Goal: Task Accomplishment & Management: Use online tool/utility

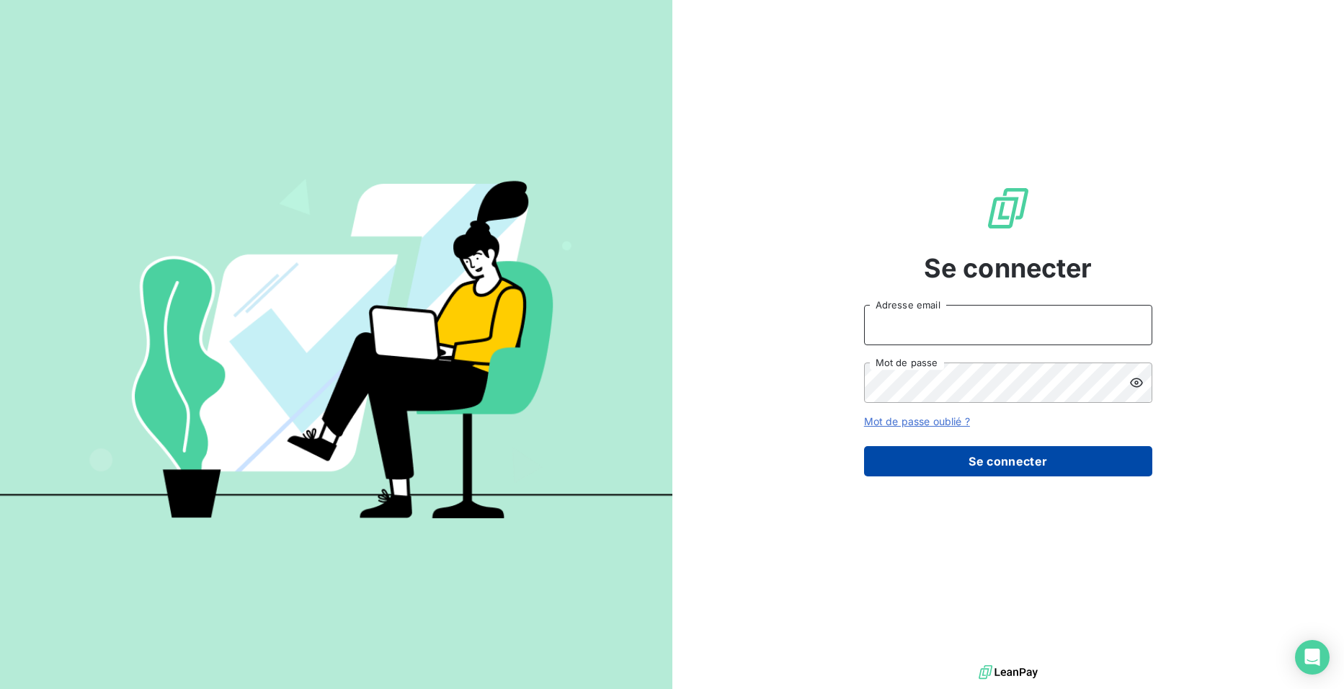
type input "[EMAIL_ADDRESS][DOMAIN_NAME]"
click at [1077, 463] on button "Se connecter" at bounding box center [1008, 461] width 288 height 30
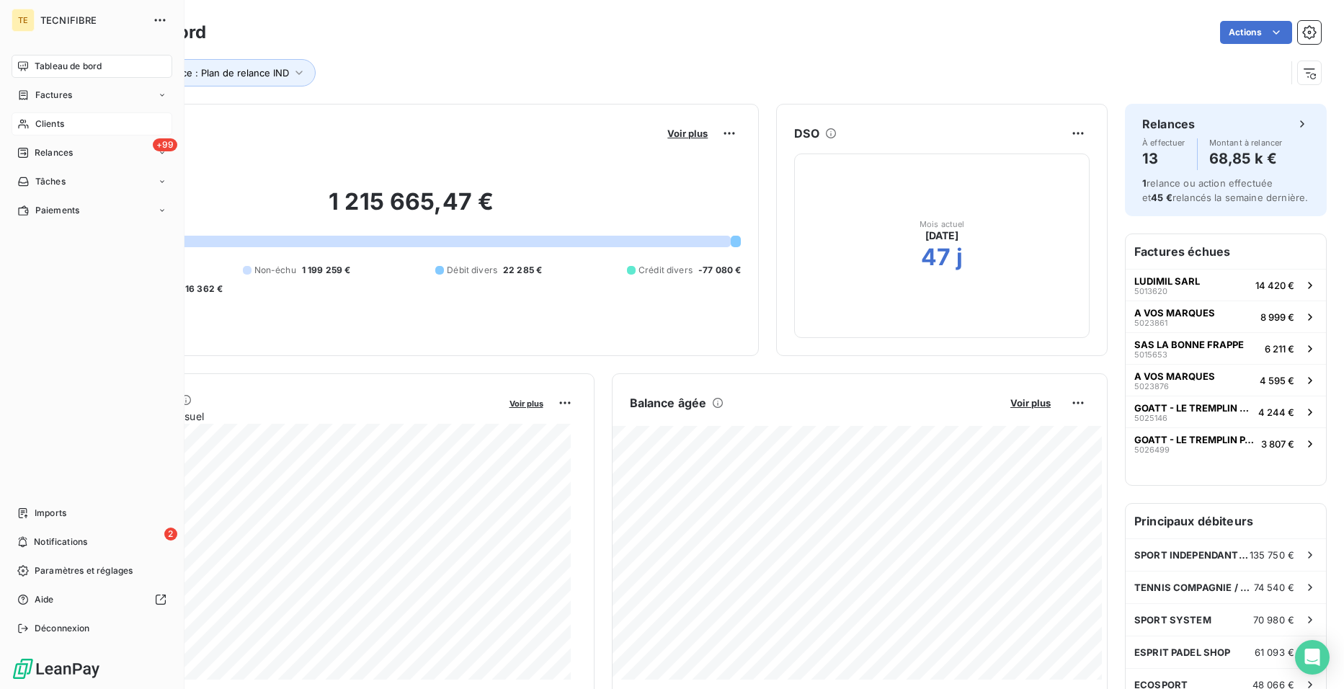
click at [43, 122] on span "Clients" at bounding box center [49, 123] width 29 height 13
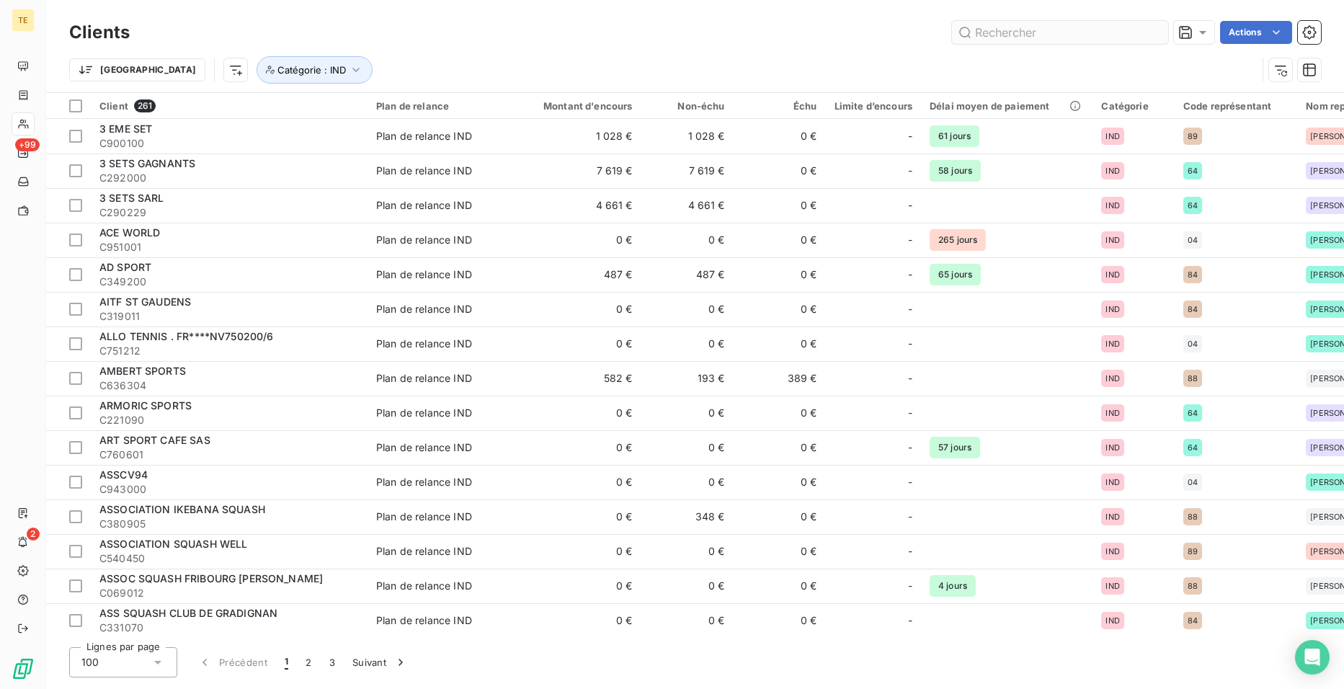
click at [1030, 37] on input "text" at bounding box center [1060, 32] width 216 height 23
click at [1027, 35] on input "c" at bounding box center [1060, 32] width 216 height 23
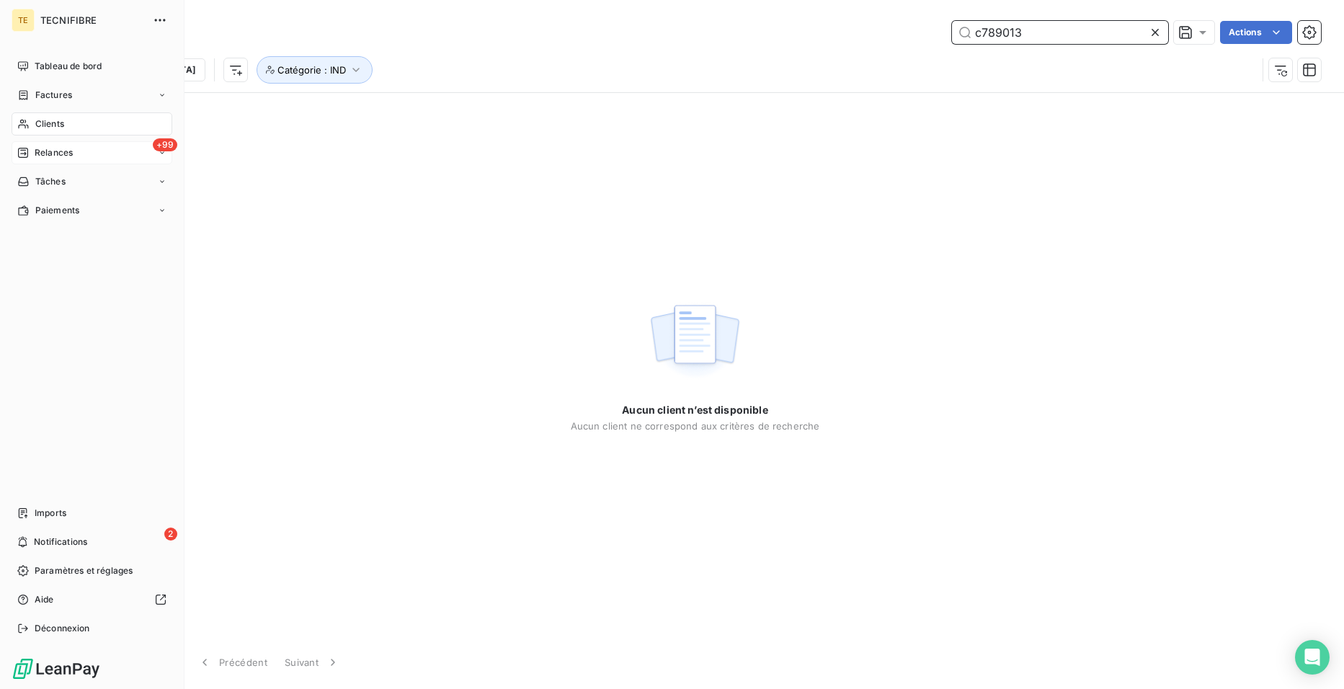
type input "c789013"
click at [53, 161] on div "+99 Relances" at bounding box center [92, 152] width 161 height 23
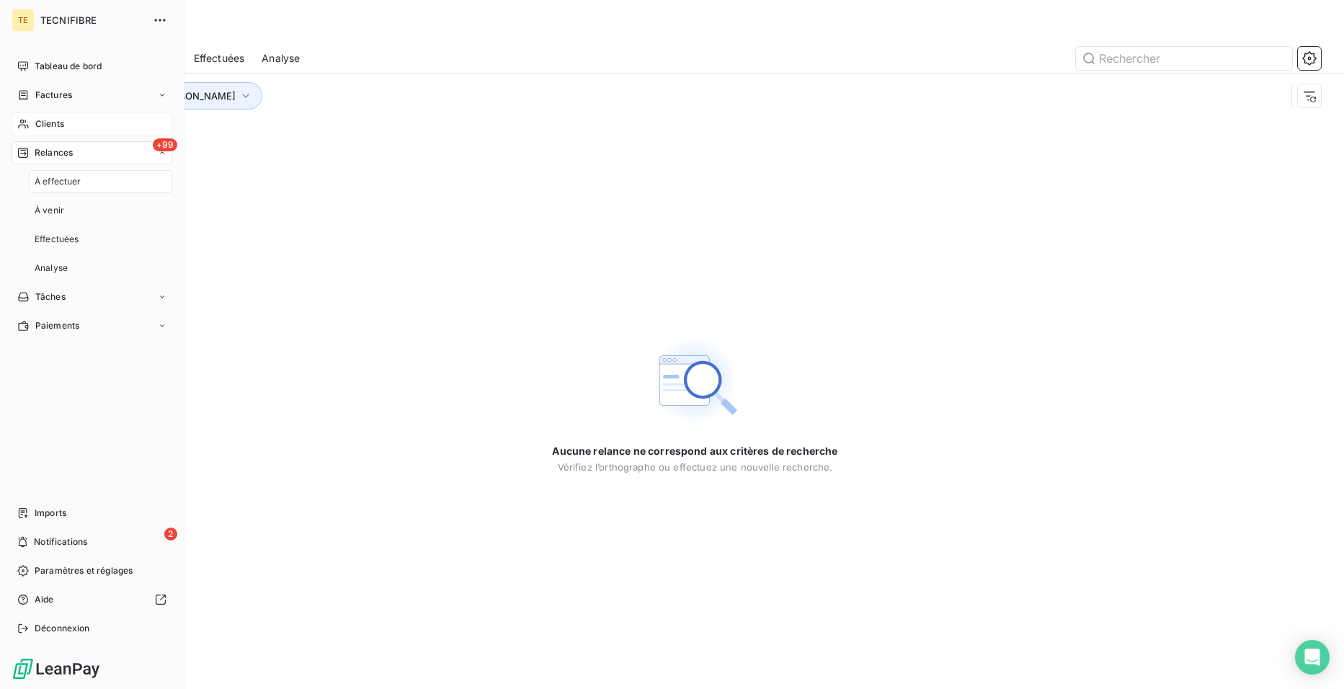
click at [58, 152] on span "Relances" at bounding box center [54, 152] width 38 height 13
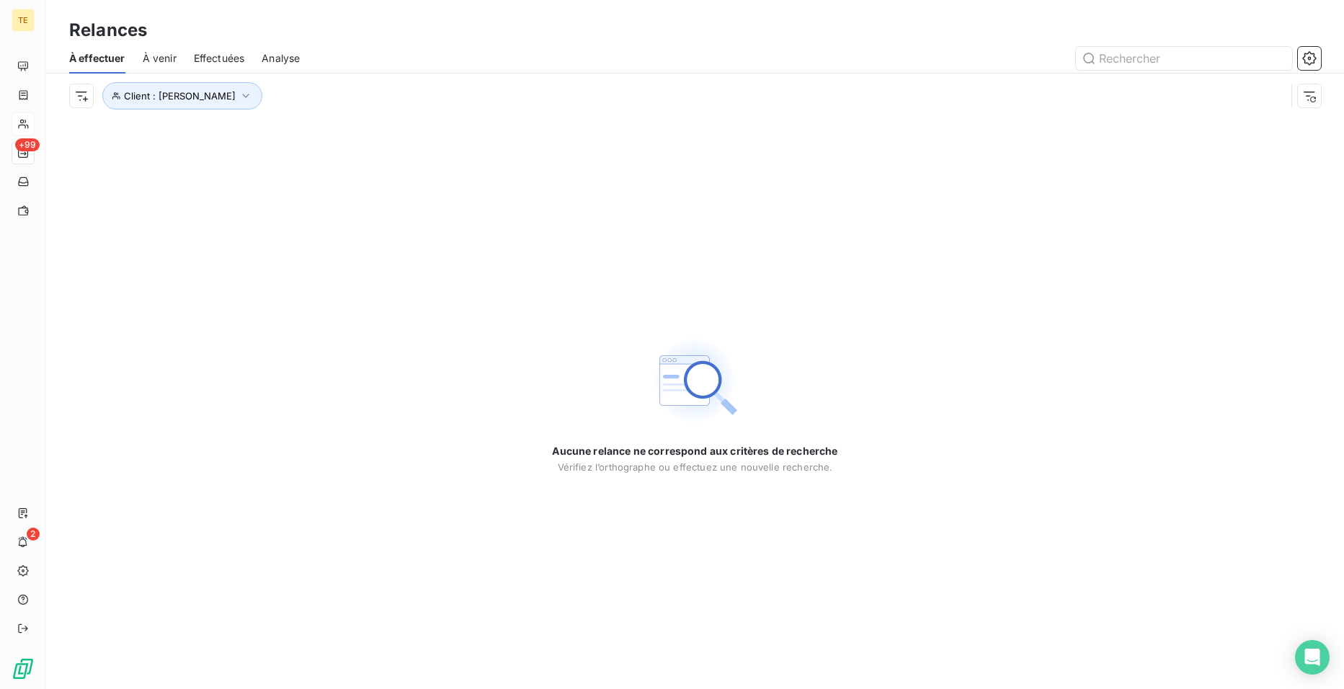
click at [709, 381] on img at bounding box center [694, 380] width 92 height 92
click at [184, 94] on span "Client : [PERSON_NAME]" at bounding box center [180, 96] width 112 height 12
